Goal: Task Accomplishment & Management: Use online tool/utility

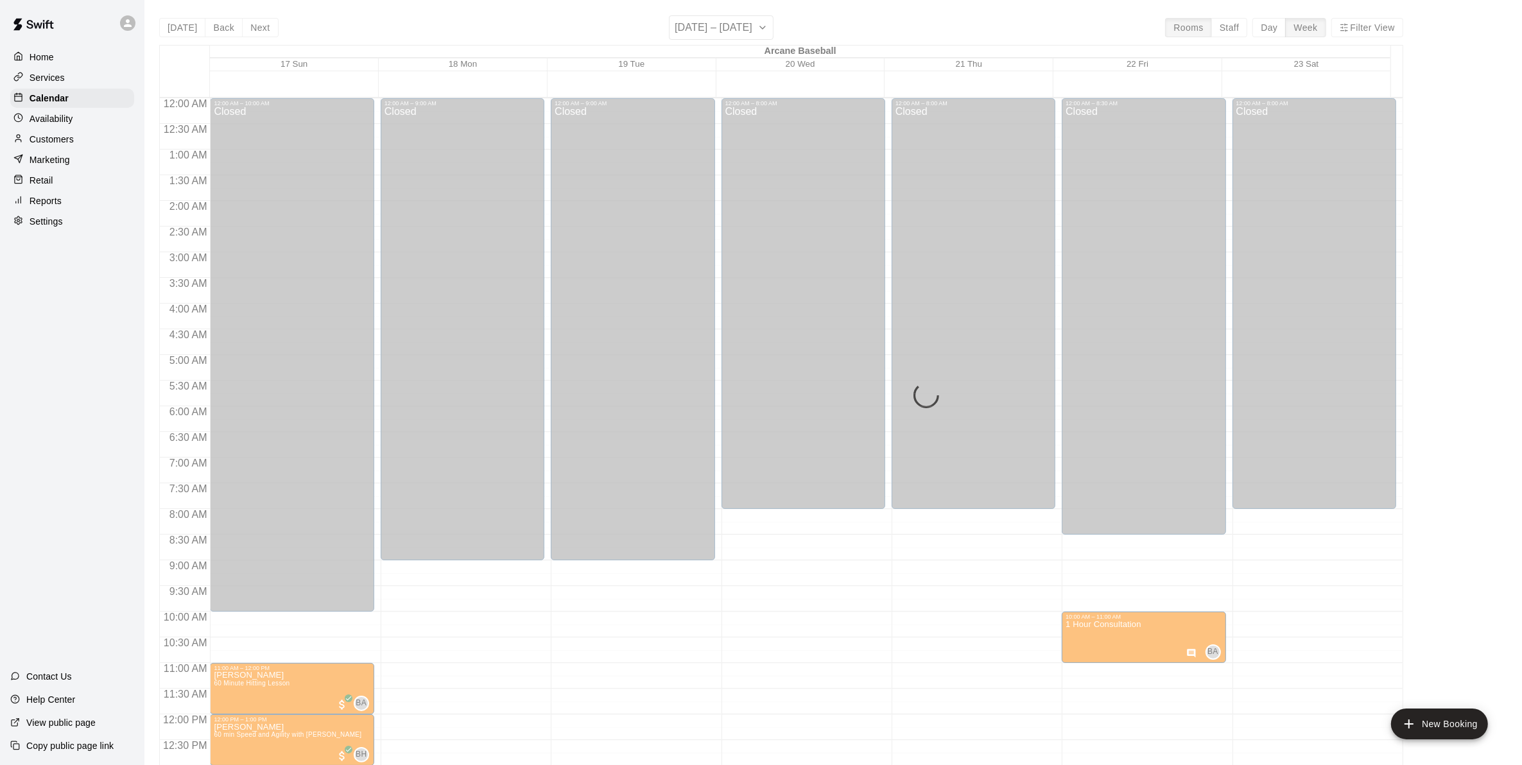
scroll to position [458, 0]
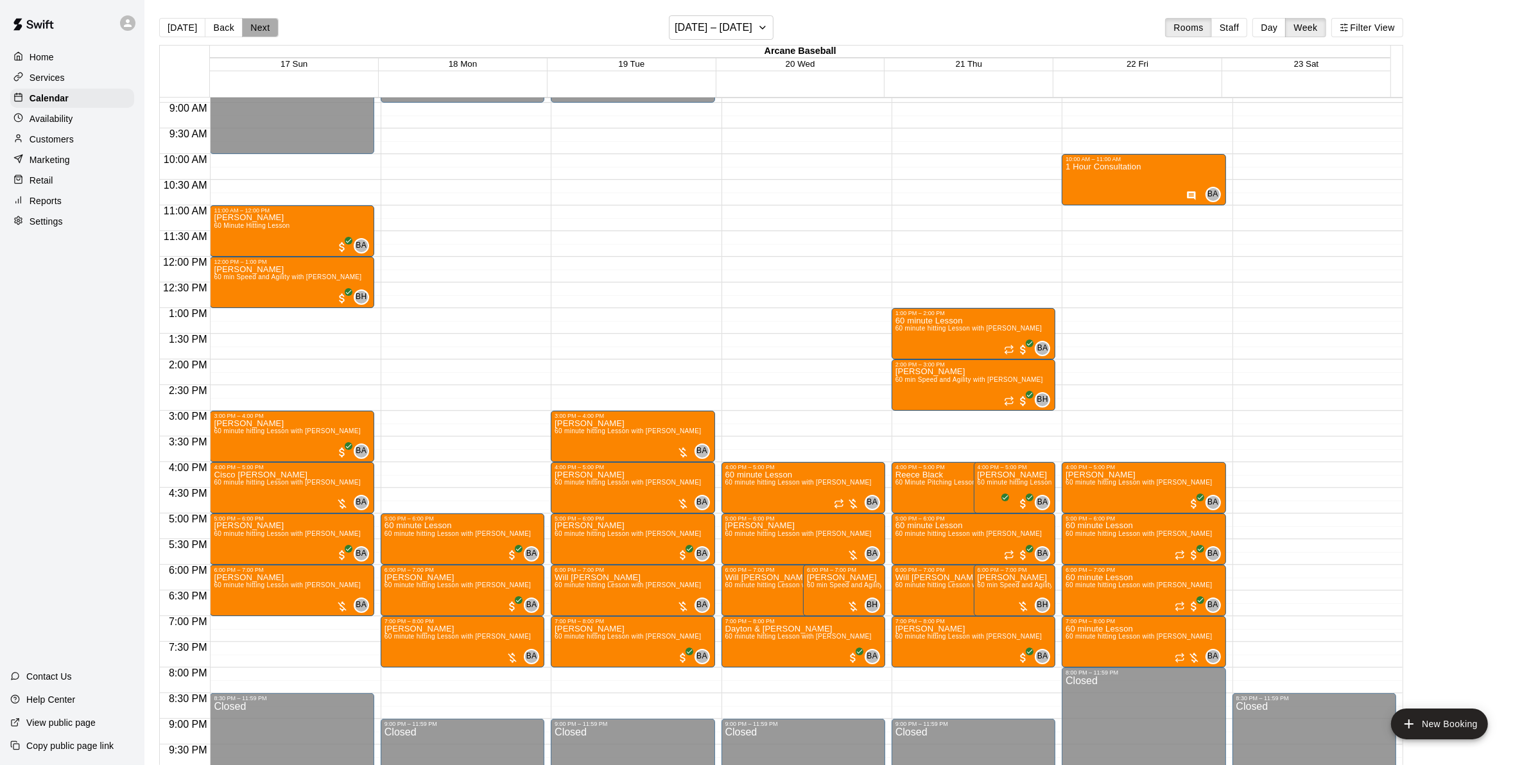
click at [259, 23] on button "Next" at bounding box center [260, 27] width 36 height 19
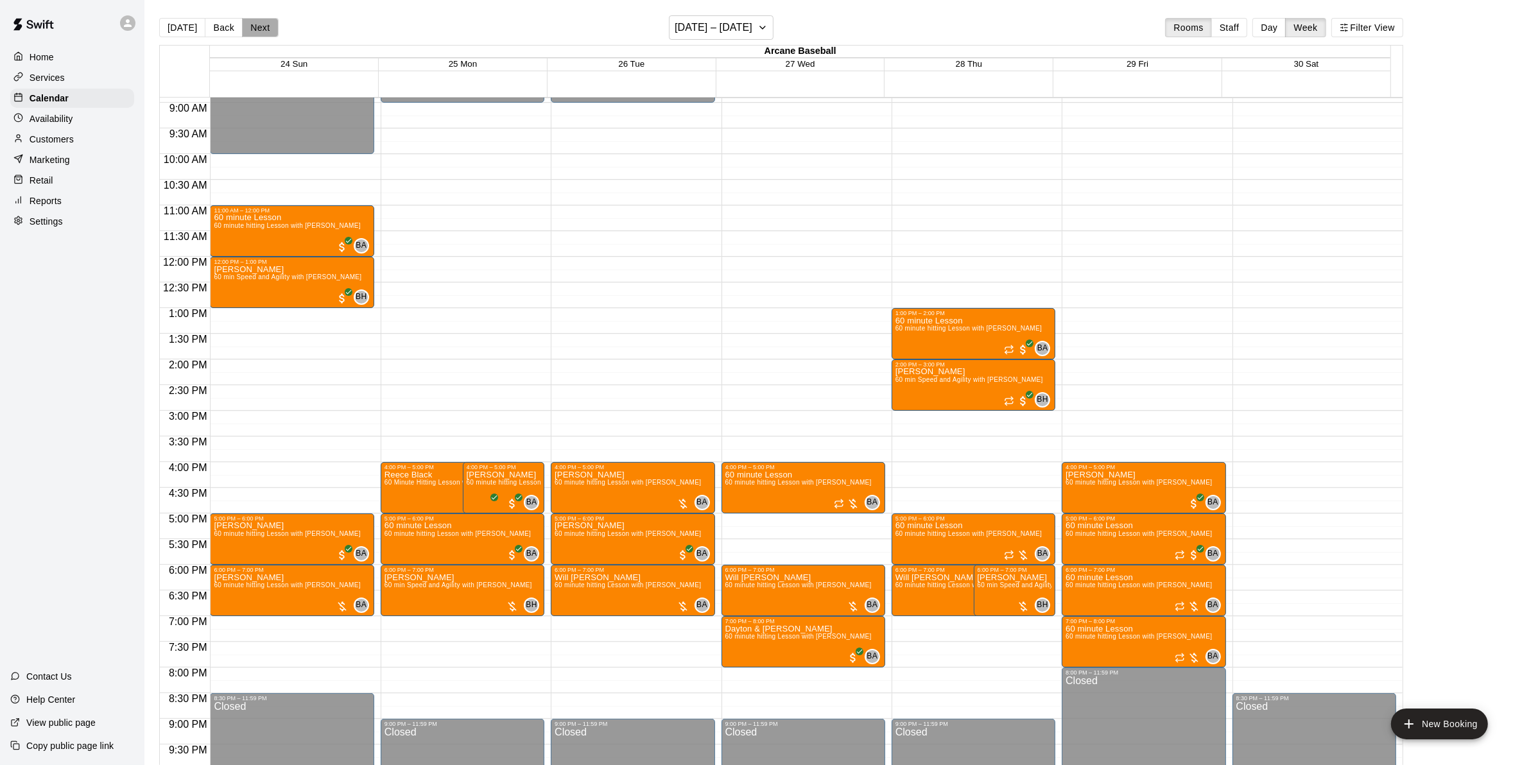
click at [264, 26] on button "Next" at bounding box center [260, 27] width 36 height 19
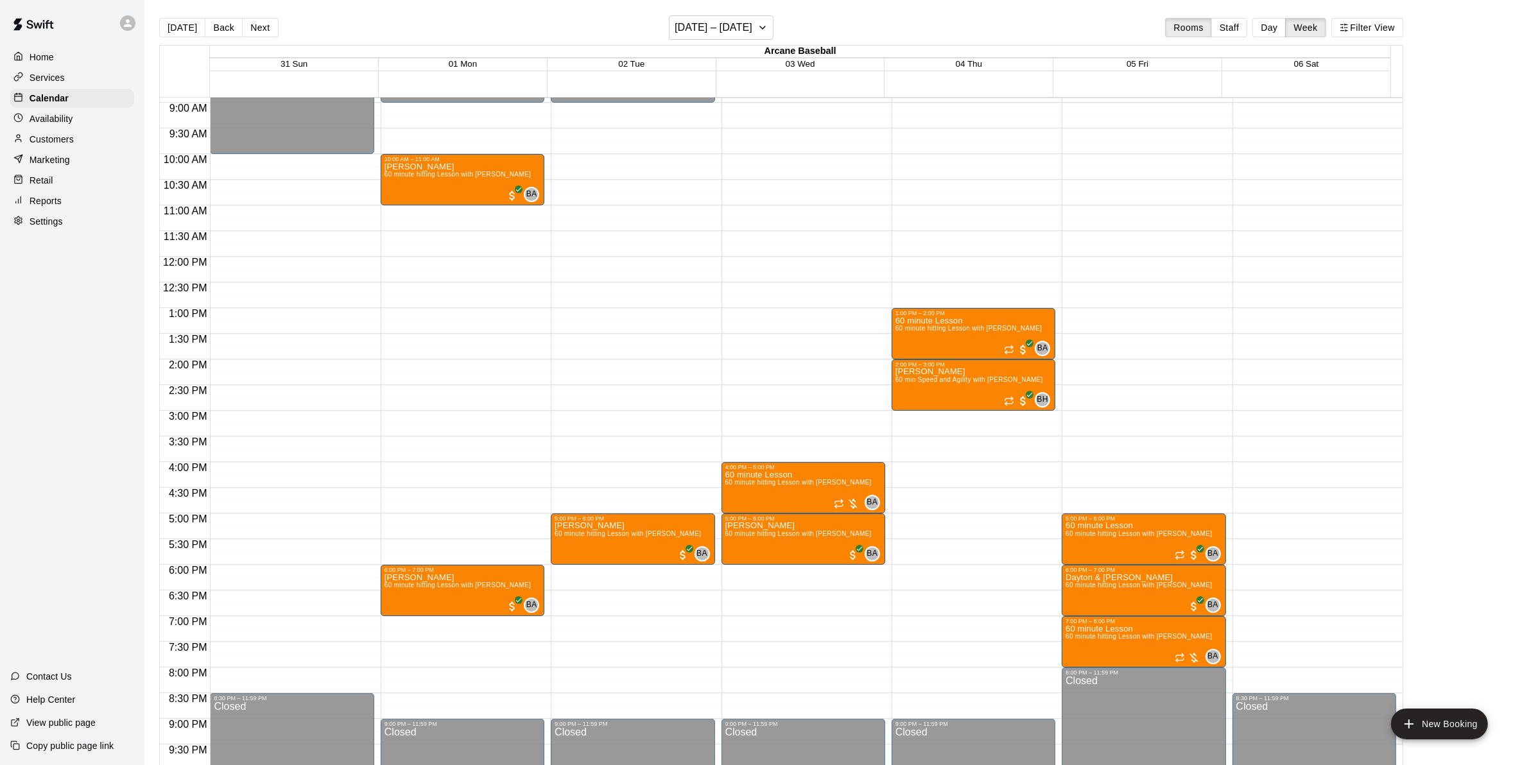
drag, startPoint x: 216, startPoint y: 24, endPoint x: 221, endPoint y: 40, distance: 16.8
click at [216, 24] on button "Back" at bounding box center [224, 27] width 38 height 19
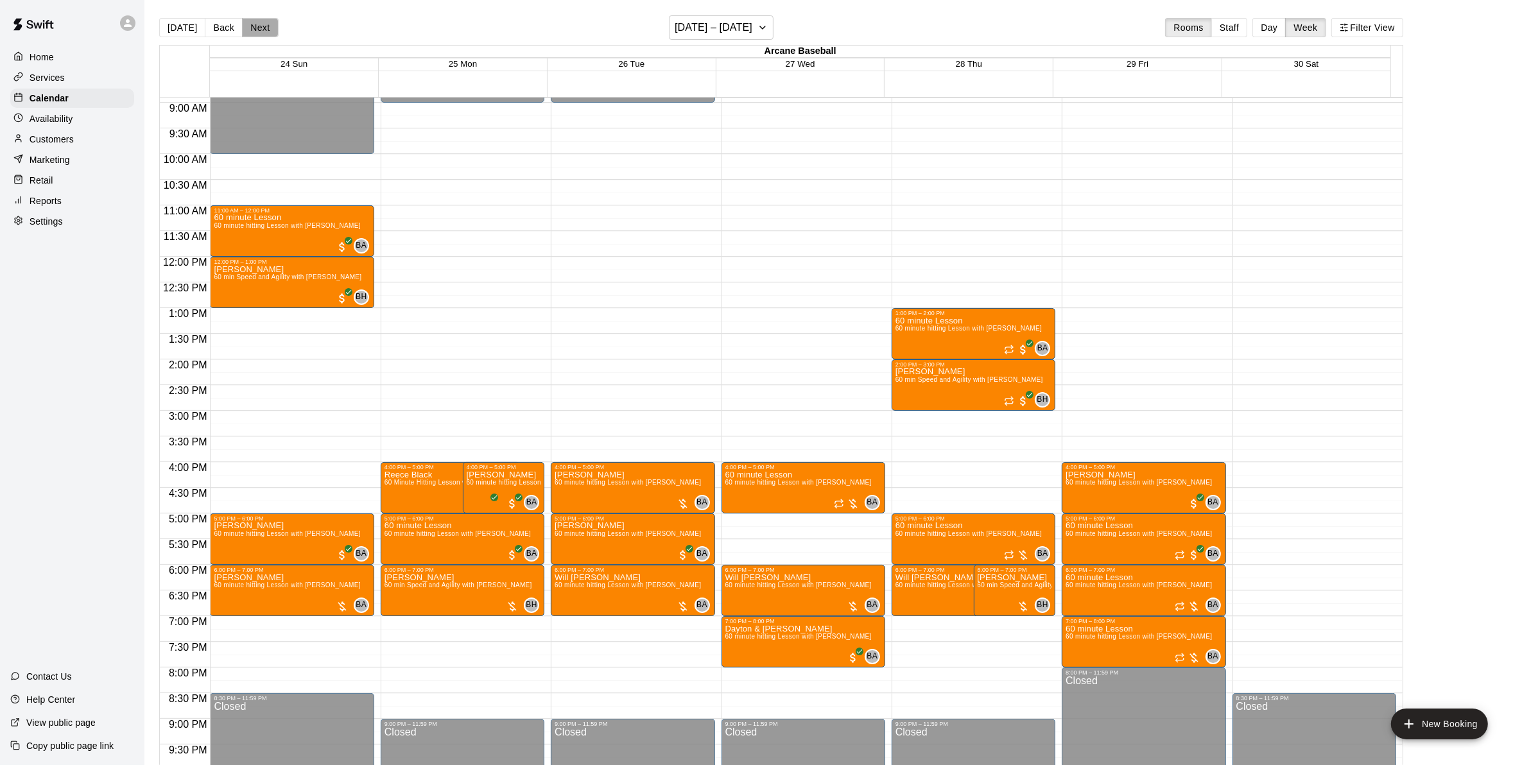
click at [266, 26] on button "Next" at bounding box center [260, 27] width 36 height 19
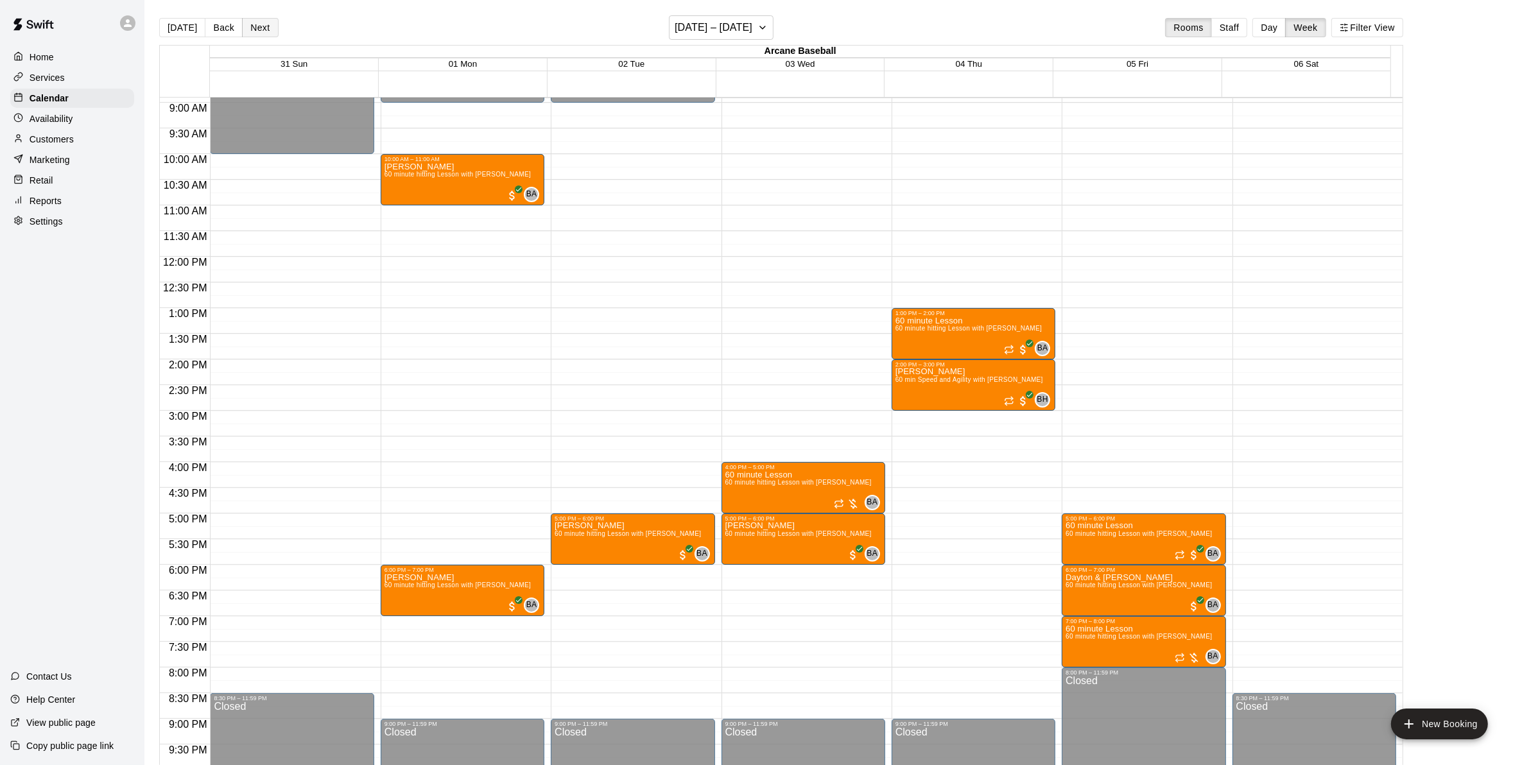
click at [266, 26] on button "Next" at bounding box center [260, 27] width 36 height 19
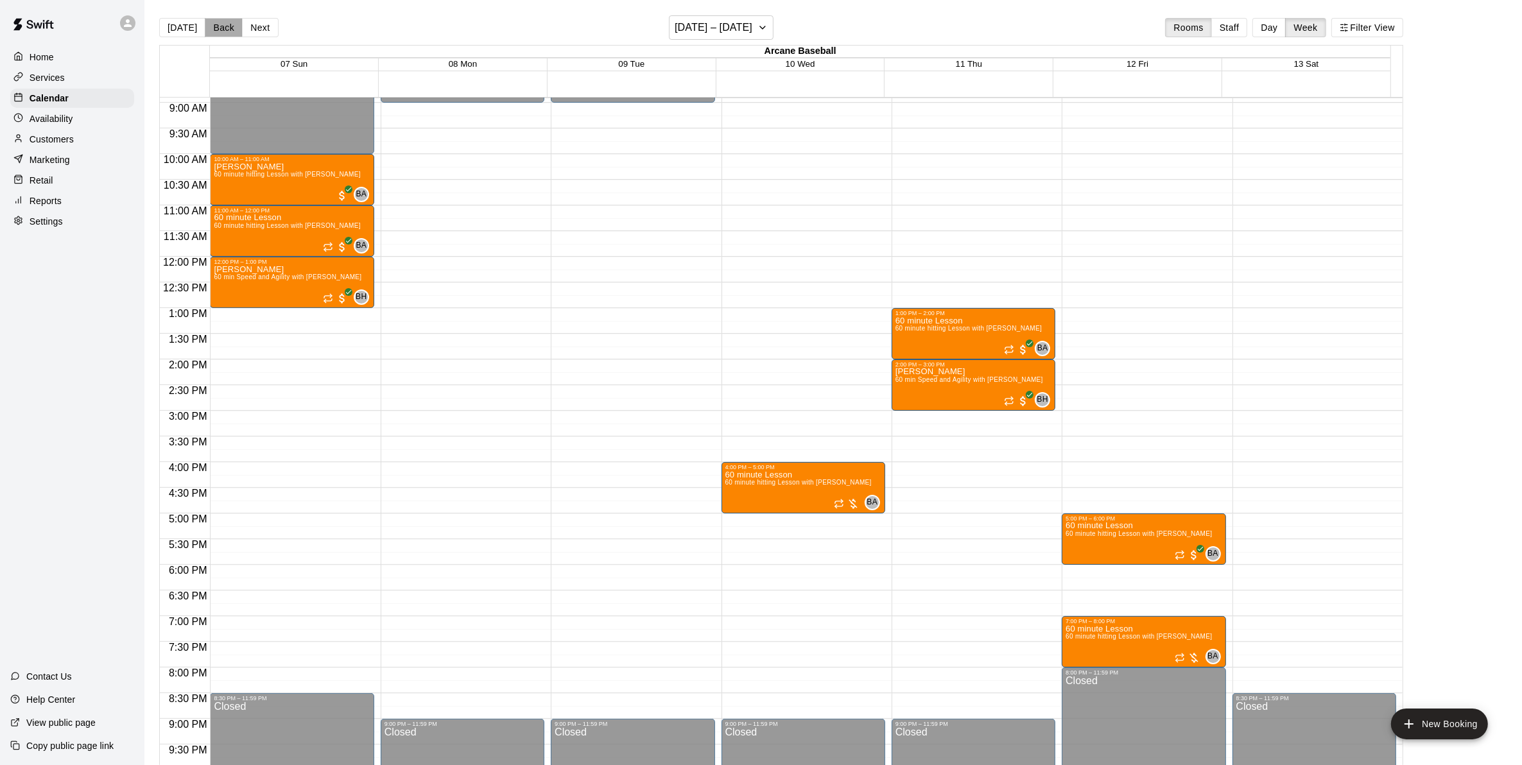
click at [213, 21] on button "Back" at bounding box center [224, 27] width 38 height 19
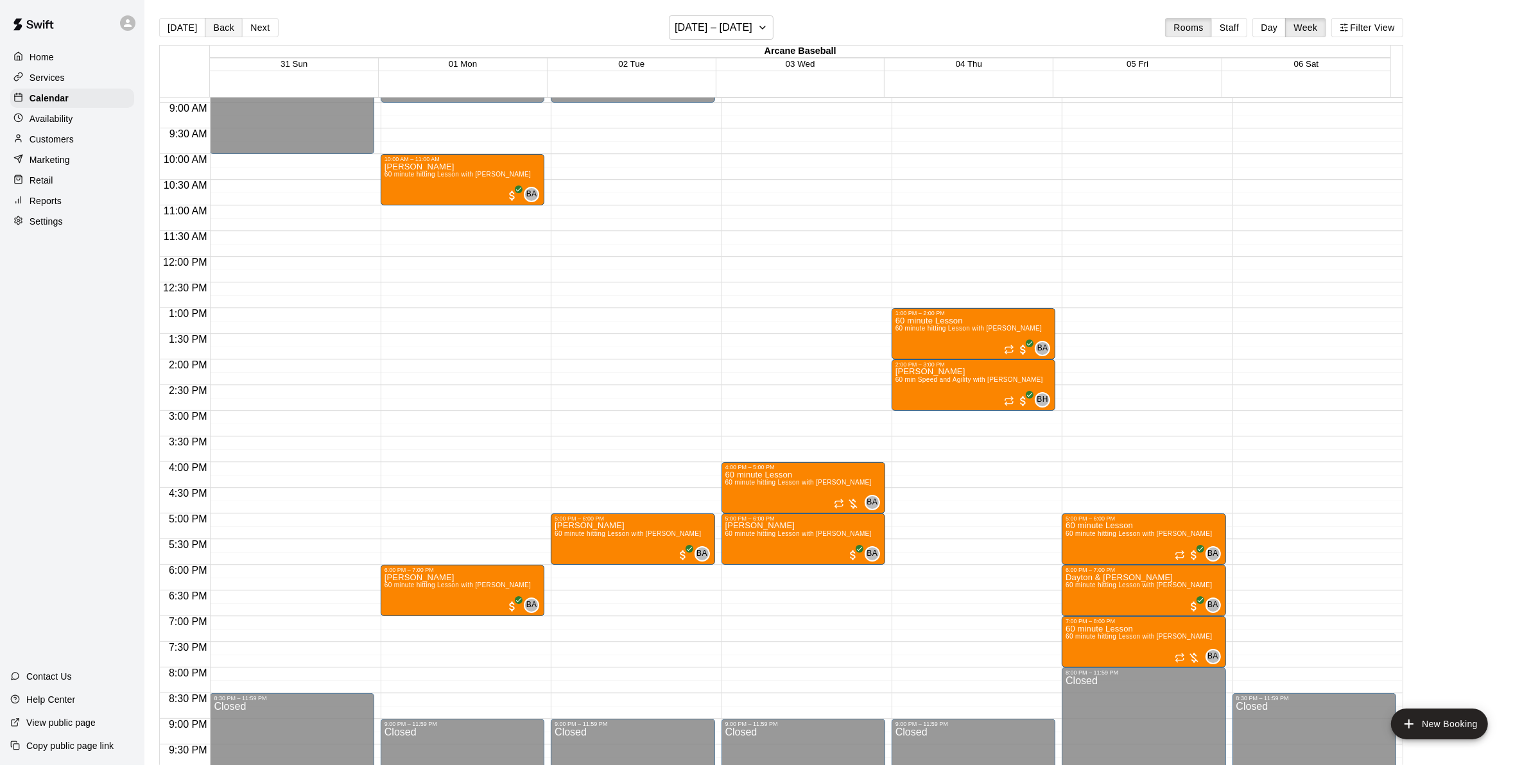
click at [213, 21] on button "Back" at bounding box center [224, 27] width 38 height 19
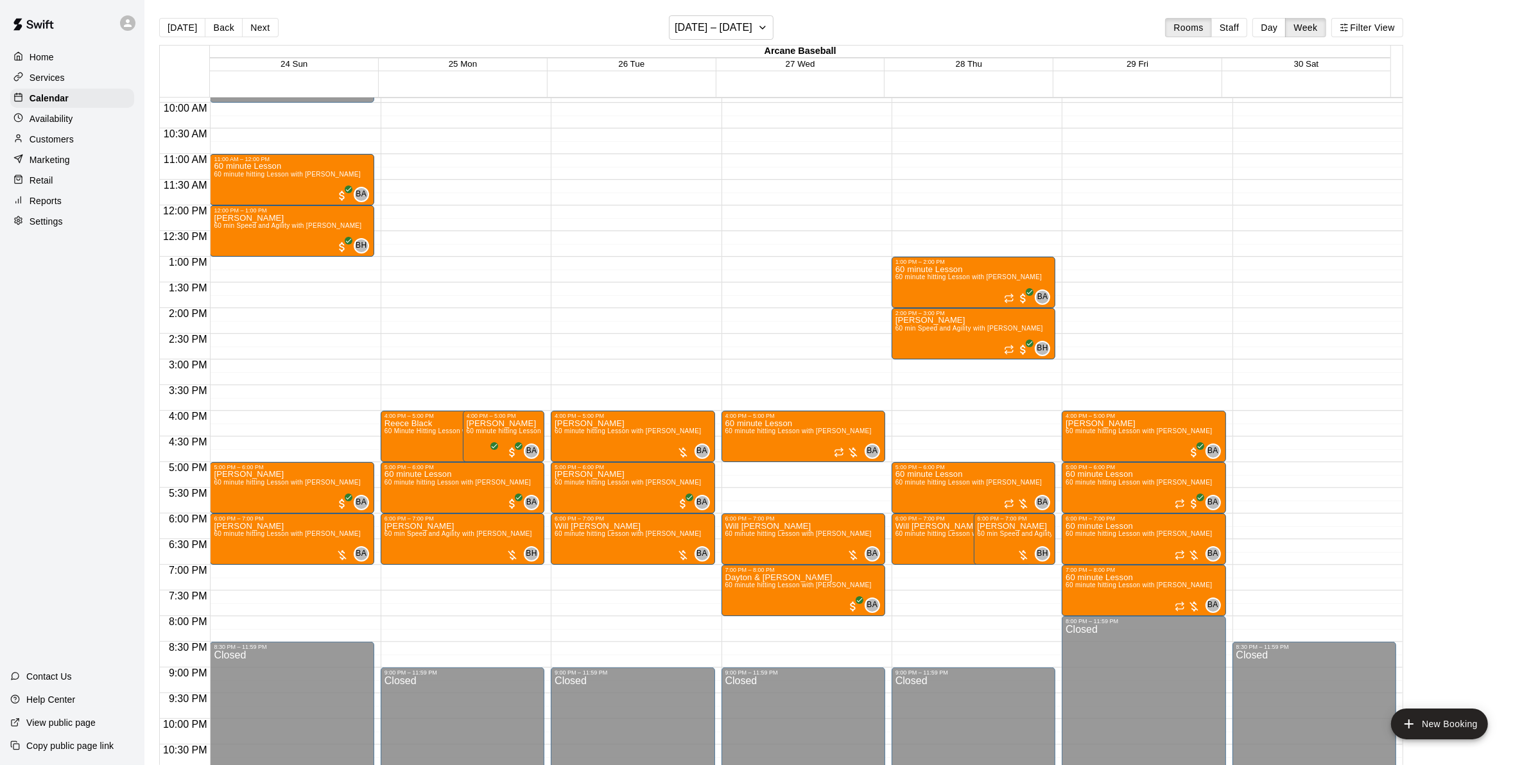
scroll to position [551, 0]
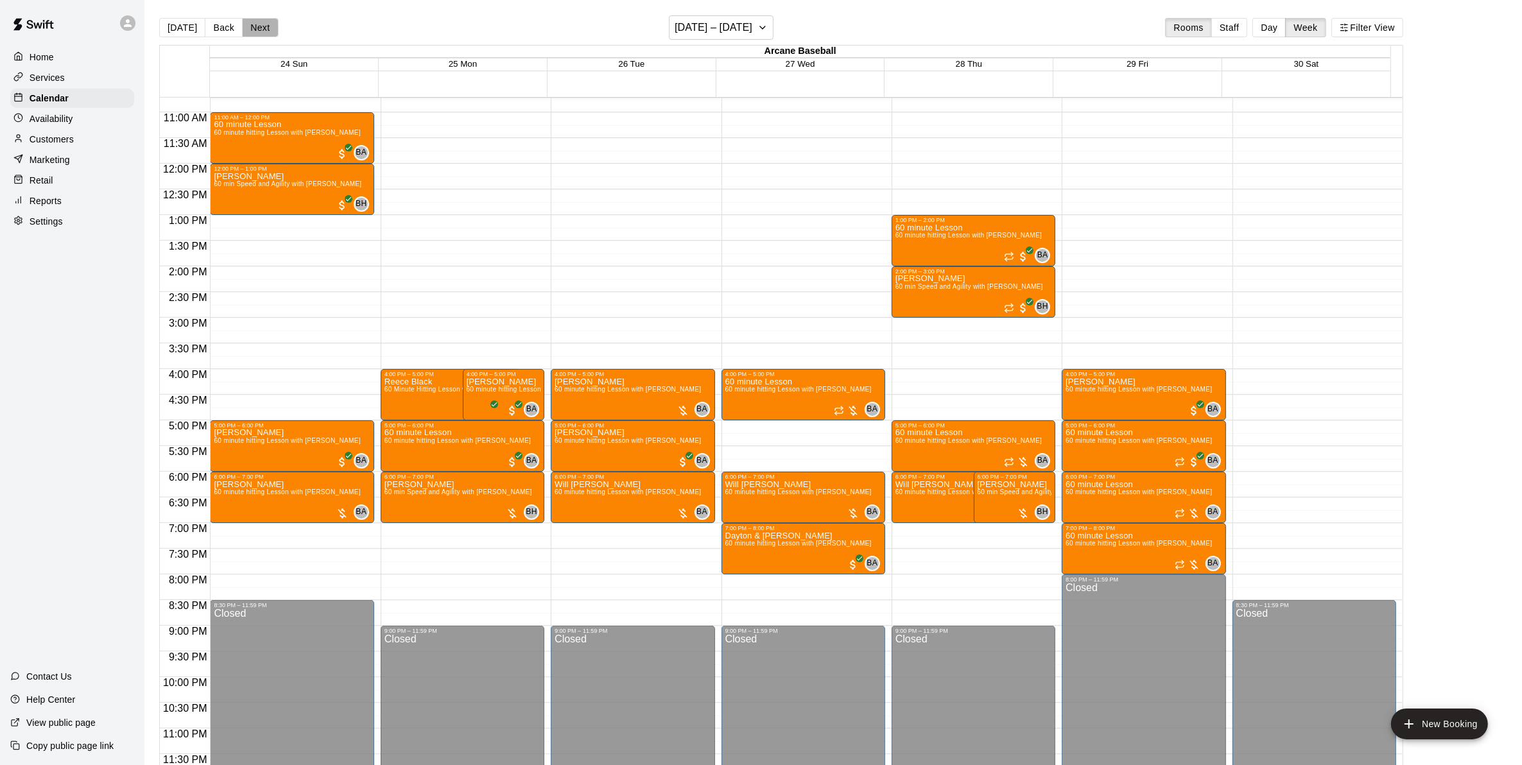
drag, startPoint x: 252, startPoint y: 24, endPoint x: 274, endPoint y: 95, distance: 74.7
click at [252, 26] on button "Next" at bounding box center [260, 27] width 36 height 19
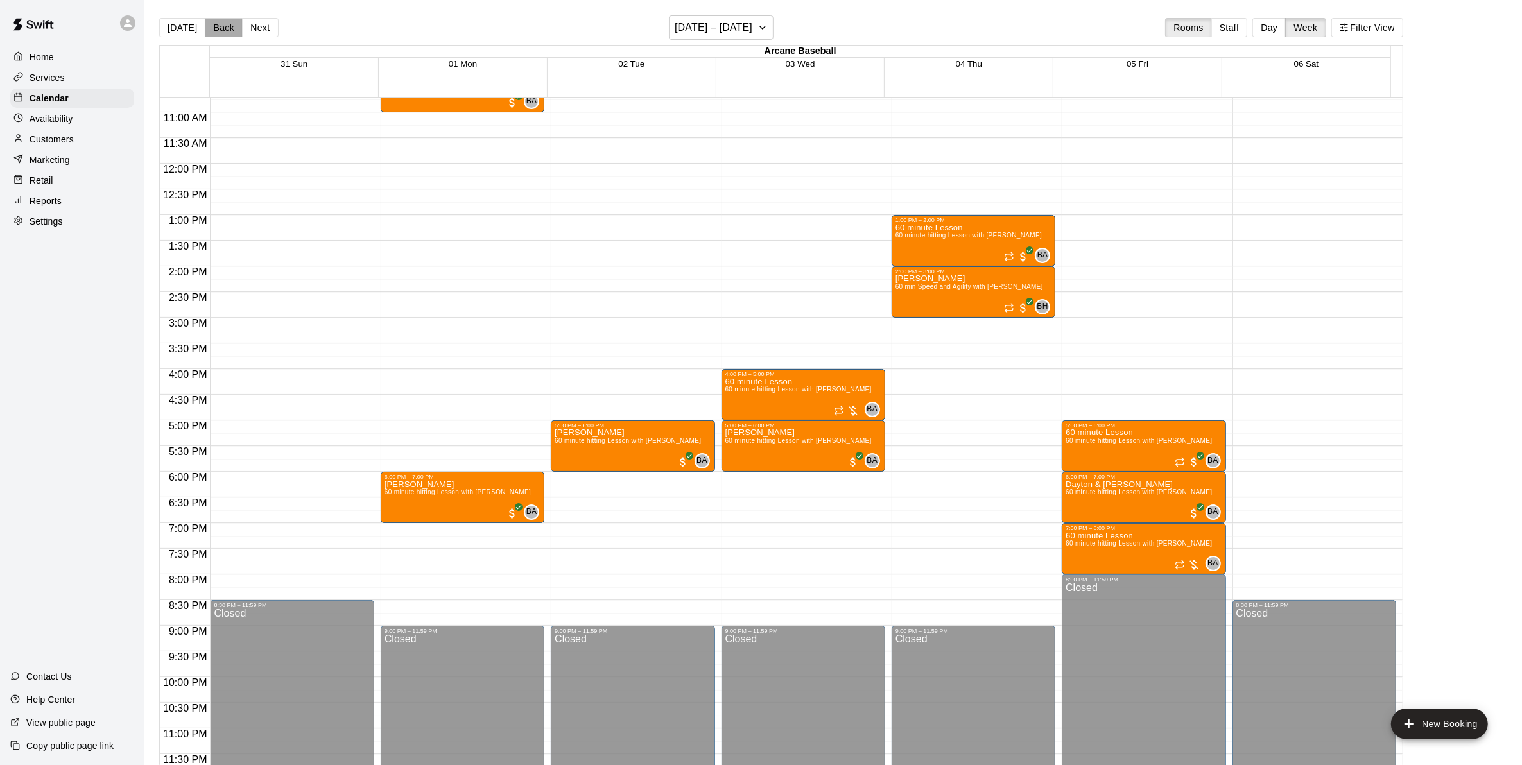
click at [216, 28] on button "Back" at bounding box center [224, 27] width 38 height 19
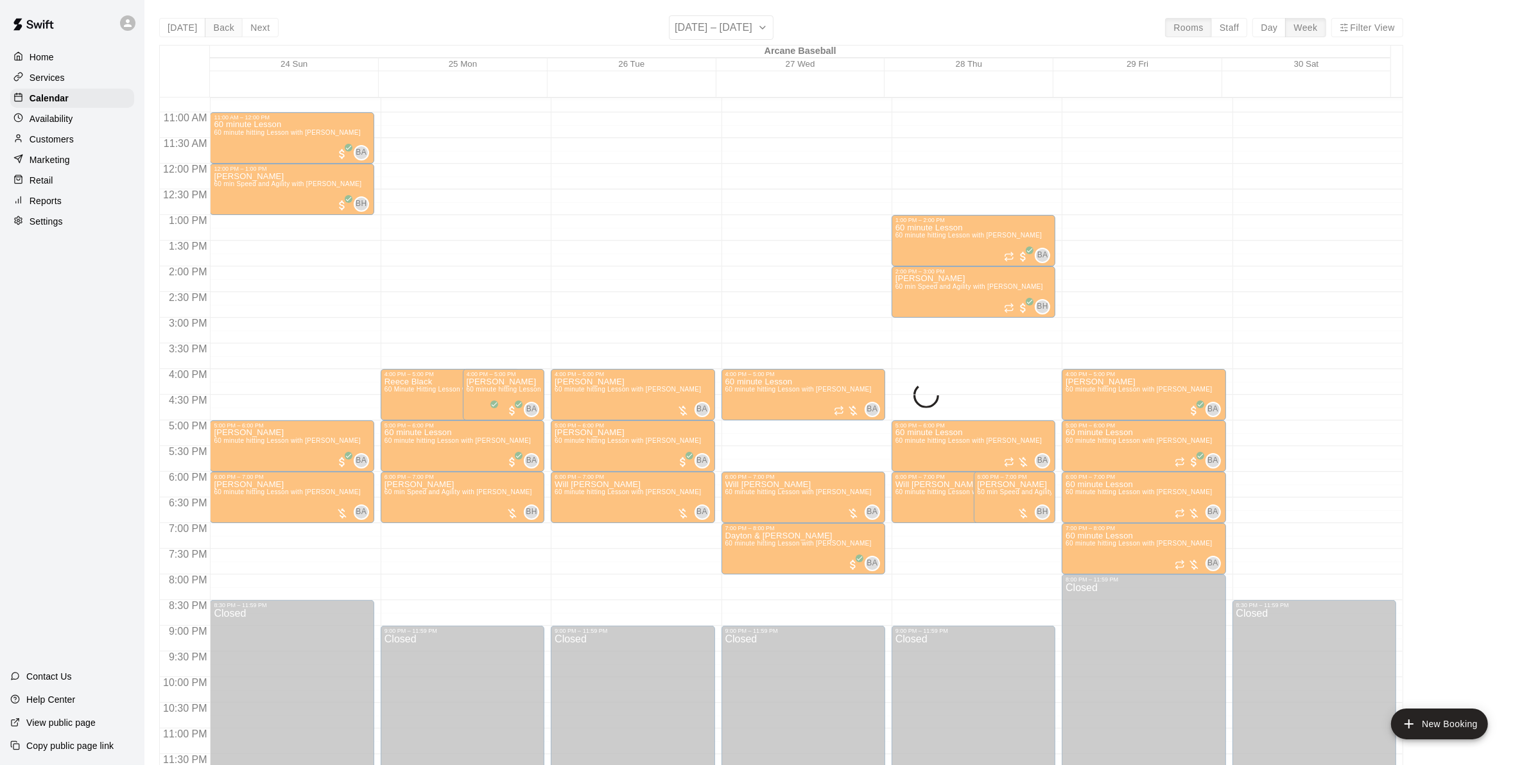
click at [216, 28] on div "[DATE] Back Next [DATE] – [DATE] Rooms Staff Day Week Filter View Arcane Baseba…" at bounding box center [781, 397] width 1244 height 765
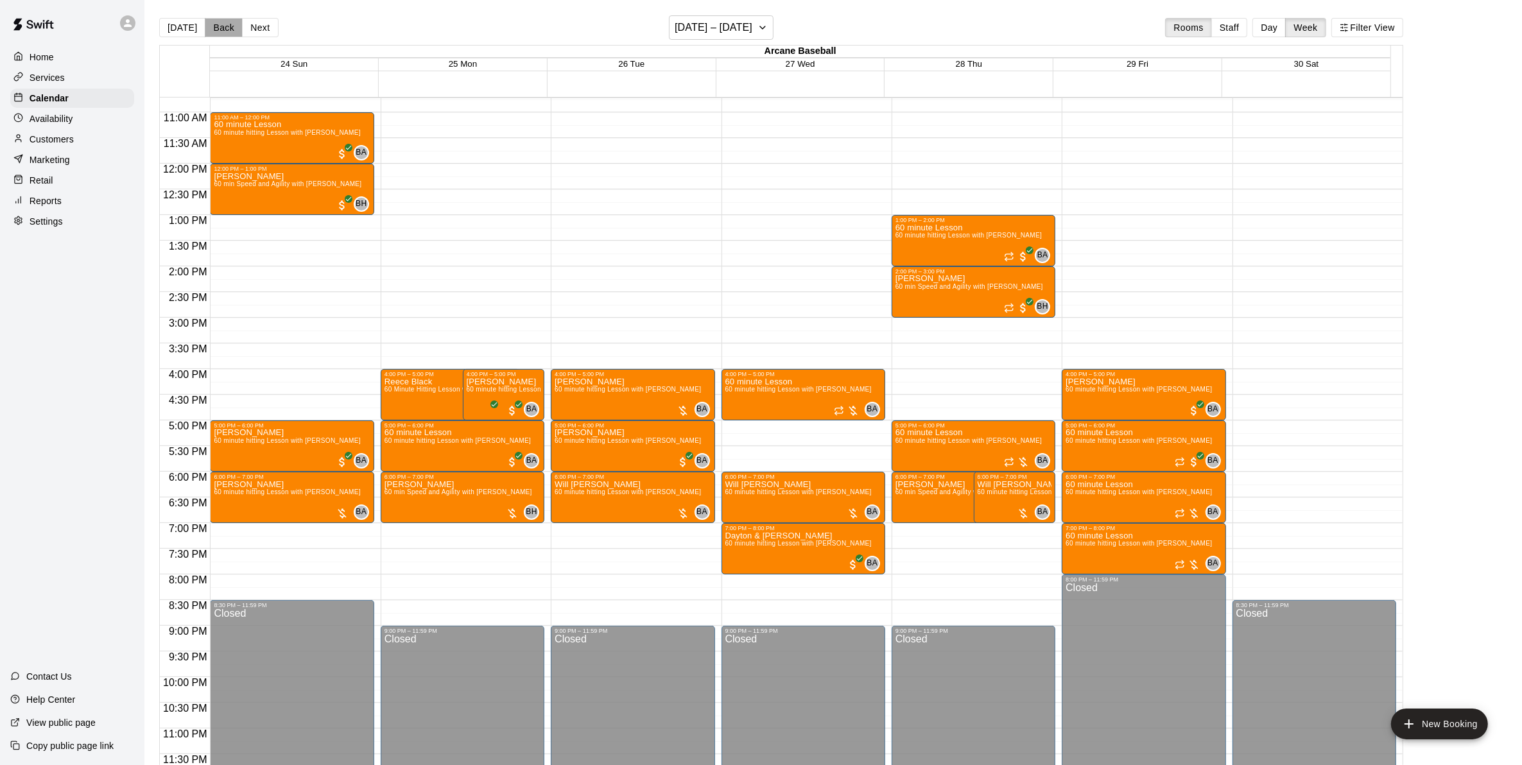
click at [216, 28] on button "Back" at bounding box center [224, 27] width 38 height 19
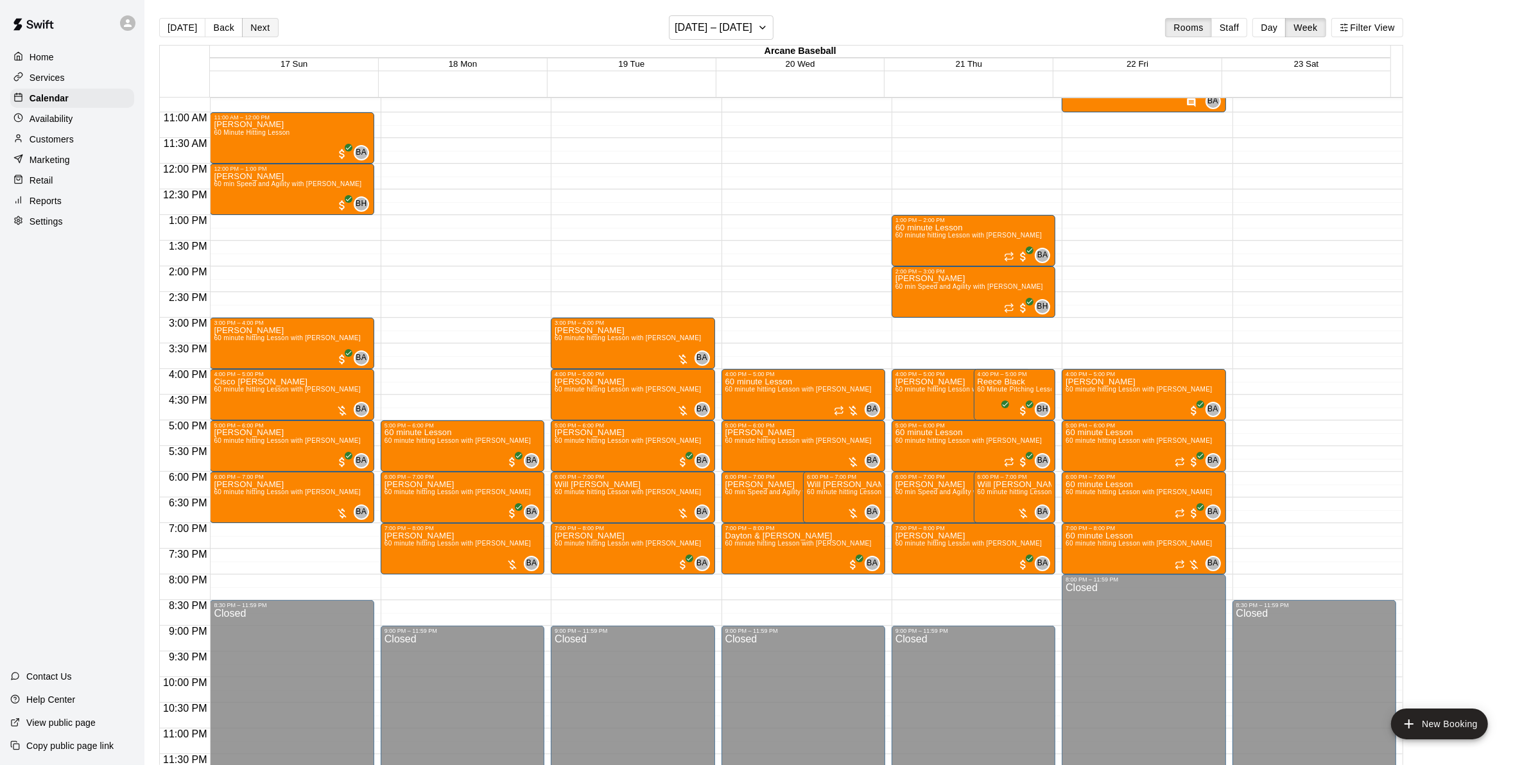
click at [258, 21] on button "Next" at bounding box center [260, 27] width 36 height 19
